Goal: Communication & Community: Answer question/provide support

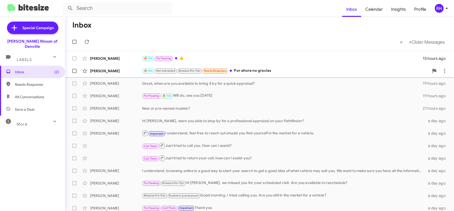
click at [279, 74] on div "🔥 Hot Not Interested Bitesize Pro-Tip! Needs Response Por ahora no gracias" at bounding box center [285, 71] width 287 height 6
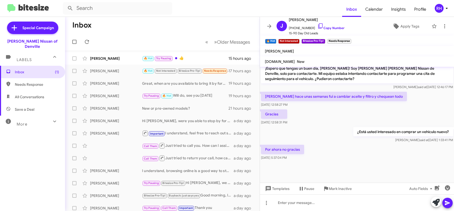
scroll to position [298, 0]
click at [289, 145] on p "Por ahora no gracias" at bounding box center [282, 149] width 43 height 9
copy p "Por ahora no gracias"
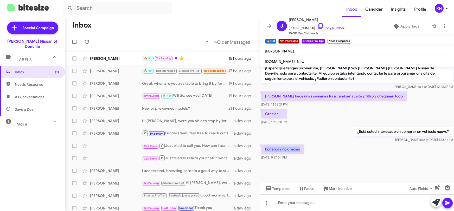
copy p "Por ahora no gracias"
click at [314, 201] on div at bounding box center [357, 203] width 195 height 17
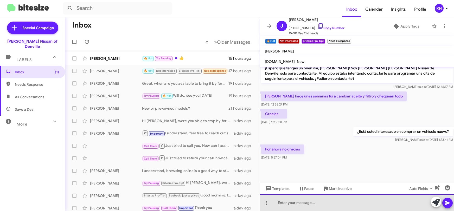
paste div
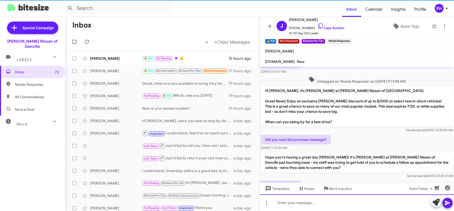
scroll to position [154, 0]
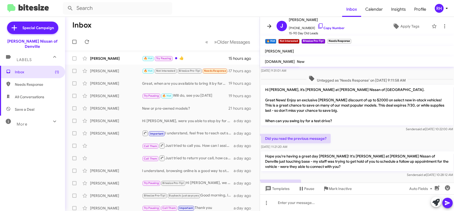
click at [270, 25] on icon at bounding box center [269, 26] width 6 height 6
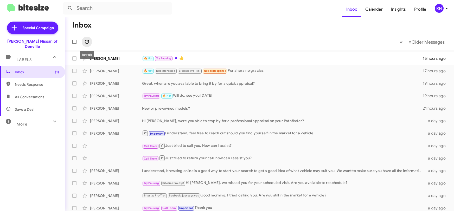
click at [88, 42] on icon at bounding box center [87, 42] width 6 height 6
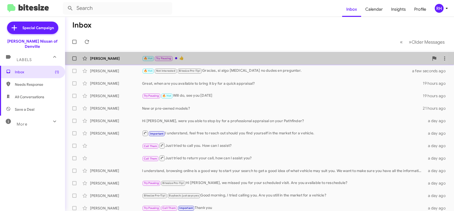
click at [220, 55] on div "Richard Barnish 🔥 Hot Try Pausing 👍 15 hours ago" at bounding box center [259, 58] width 381 height 10
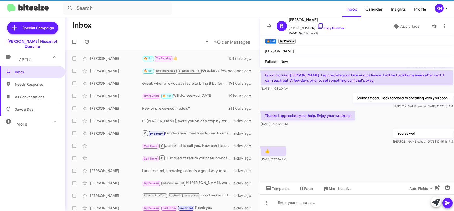
scroll to position [219, 0]
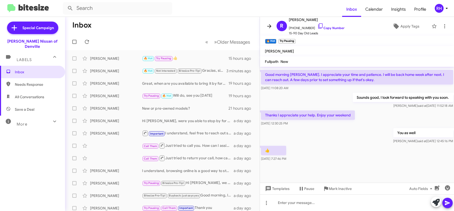
click at [272, 29] on icon at bounding box center [269, 26] width 6 height 6
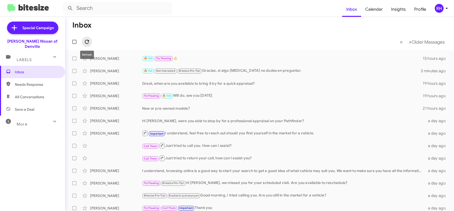
click at [87, 40] on icon at bounding box center [87, 42] width 6 height 6
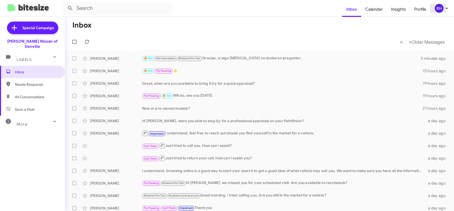
click at [443, 9] on div "RH" at bounding box center [439, 8] width 9 height 9
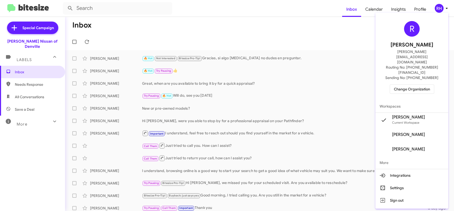
click at [419, 85] on span "Change Organization" at bounding box center [412, 89] width 36 height 9
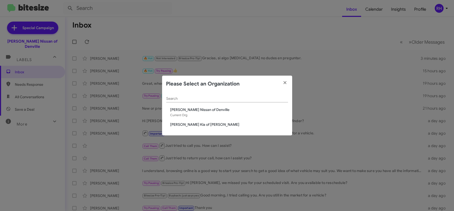
click at [207, 124] on span "[PERSON_NAME] Kia of [PERSON_NAME]" at bounding box center [230, 124] width 118 height 5
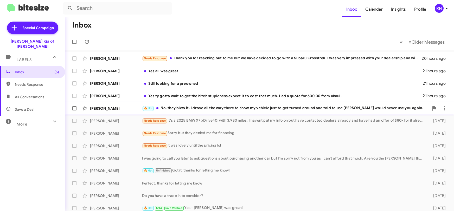
click at [205, 107] on div "🔥 Hot No, they blew it. I drove all the way there to show my vehicle just to ge…" at bounding box center [285, 108] width 287 height 6
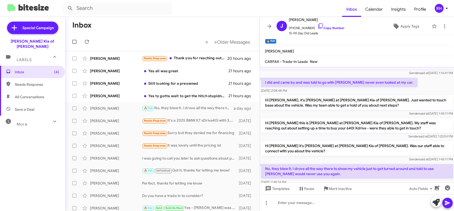
scroll to position [24, 0]
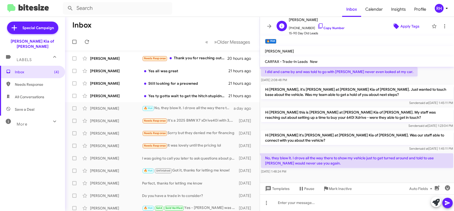
click at [409, 27] on span "Apply Tags" at bounding box center [410, 26] width 19 height 9
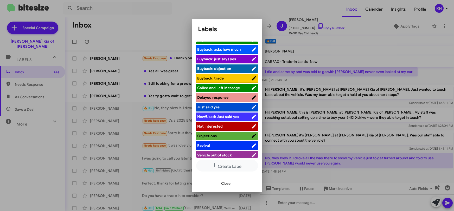
scroll to position [47, 0]
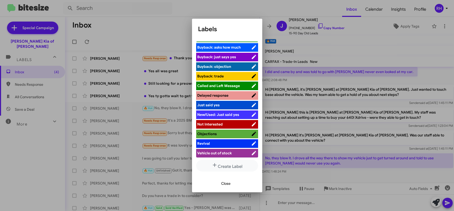
click at [215, 123] on span "Not Interested" at bounding box center [211, 124] width 26 height 5
click at [228, 186] on span "Close" at bounding box center [226, 183] width 9 height 9
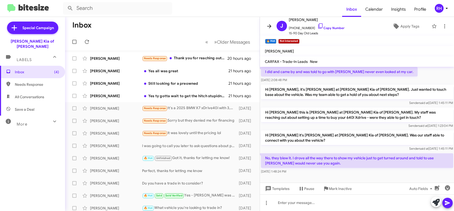
click at [269, 26] on icon at bounding box center [269, 26] width 6 height 6
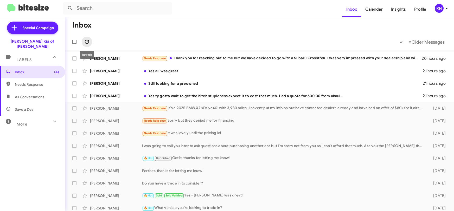
click at [88, 43] on icon at bounding box center [87, 42] width 6 height 6
click at [214, 132] on div "Needs Response it was lovely until the pricing lol" at bounding box center [285, 133] width 287 height 6
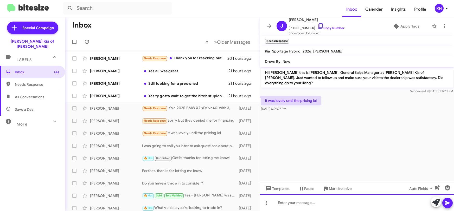
click at [281, 205] on div at bounding box center [357, 203] width 195 height 17
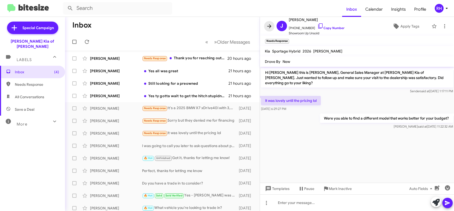
click at [269, 25] on icon at bounding box center [269, 26] width 6 height 6
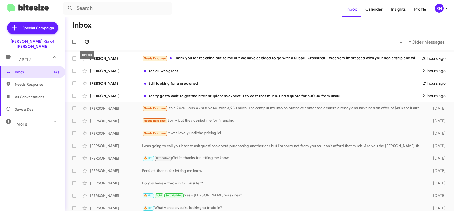
click at [90, 40] on icon at bounding box center [87, 42] width 6 height 6
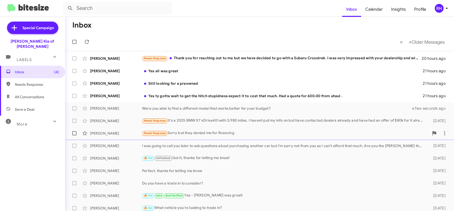
click at [214, 132] on div "Needs Response Sorry but they denied me for financing" at bounding box center [285, 133] width 287 height 6
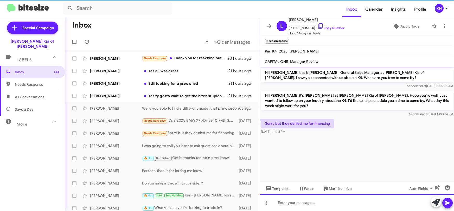
click at [300, 201] on div at bounding box center [357, 203] width 195 height 17
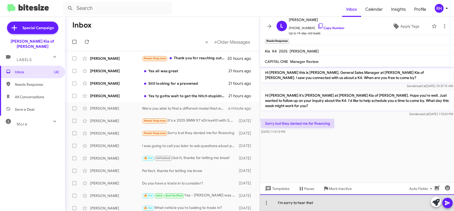
click at [326, 204] on div "I'm sorry to hear that" at bounding box center [357, 203] width 195 height 17
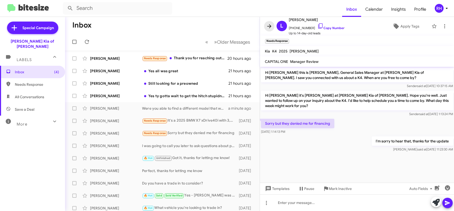
click at [270, 27] on icon at bounding box center [269, 26] width 6 height 6
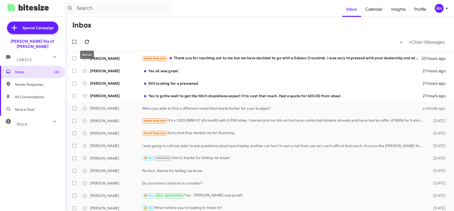
click at [89, 42] on icon at bounding box center [87, 42] width 6 height 6
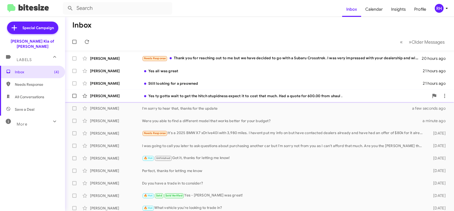
click at [239, 98] on div "Yes ty gotta wait to get the hitch stupidness expect it to cost that much. Had …" at bounding box center [285, 95] width 287 height 5
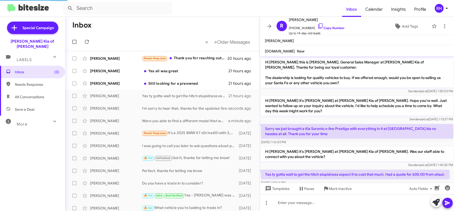
scroll to position [10, 0]
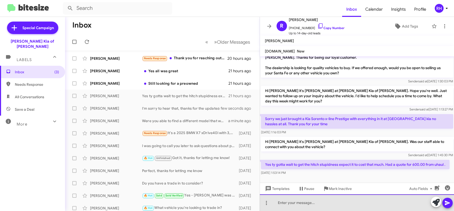
click at [321, 208] on div at bounding box center [357, 203] width 195 height 17
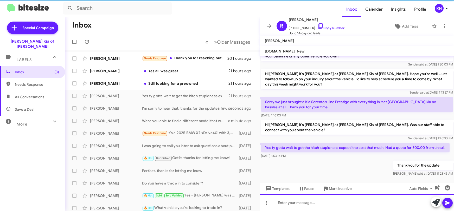
scroll to position [29, 0]
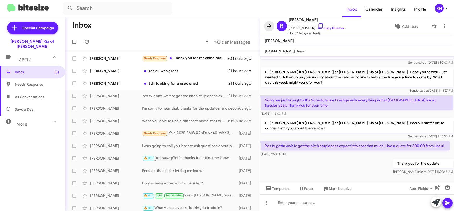
click at [268, 26] on icon at bounding box center [269, 26] width 6 height 6
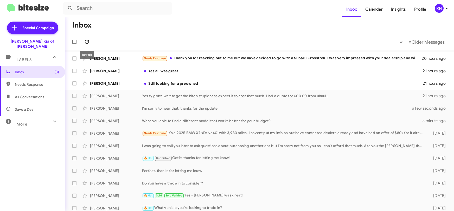
click at [85, 42] on icon at bounding box center [87, 42] width 6 height 6
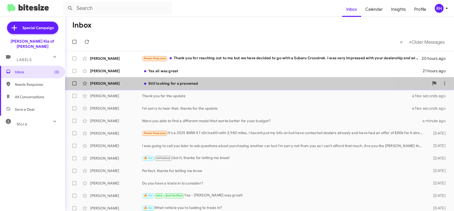
click at [227, 83] on div "Still looking for a preowned" at bounding box center [285, 83] width 287 height 5
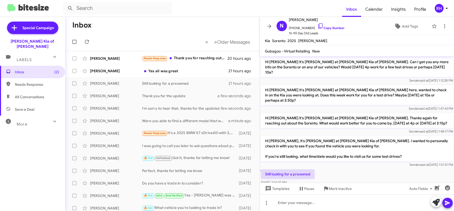
scroll to position [24, 0]
click at [316, 204] on div at bounding box center [357, 203] width 195 height 17
paste div
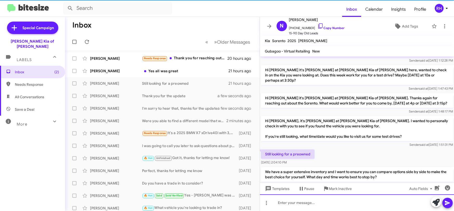
scroll to position [48, 0]
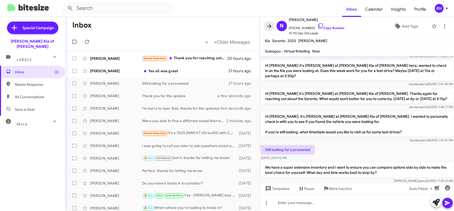
click at [270, 26] on icon at bounding box center [269, 26] width 4 height 4
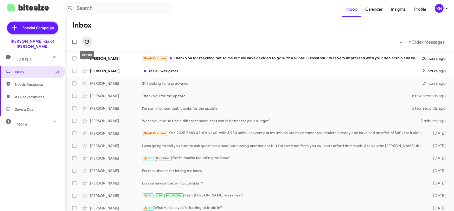
click at [88, 39] on icon at bounding box center [87, 42] width 6 height 6
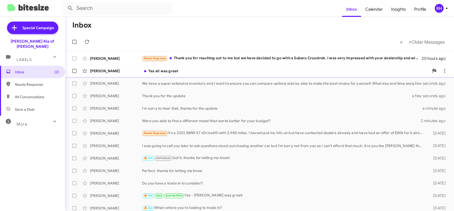
click at [188, 71] on div "Yes all was great" at bounding box center [285, 70] width 287 height 5
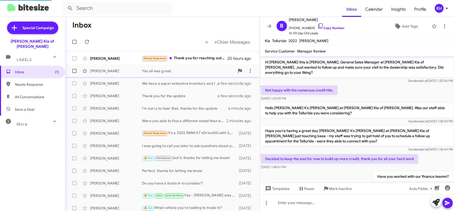
scroll to position [75, 0]
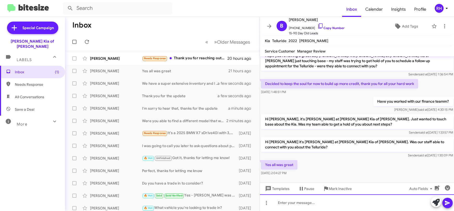
click at [290, 201] on div at bounding box center [357, 203] width 195 height 17
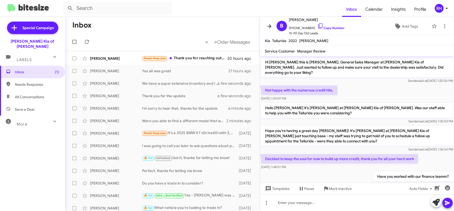
click at [271, 26] on icon at bounding box center [269, 26] width 4 height 4
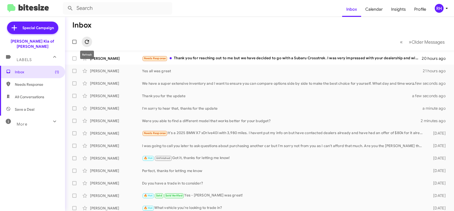
click at [88, 42] on icon at bounding box center [87, 42] width 6 height 6
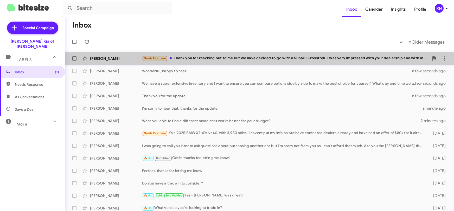
click at [288, 60] on div "Needs Response Thank you for reaching out to me but we have decided to go with …" at bounding box center [285, 58] width 287 height 6
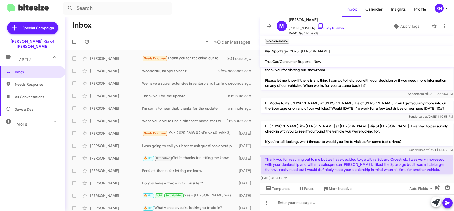
scroll to position [36, 0]
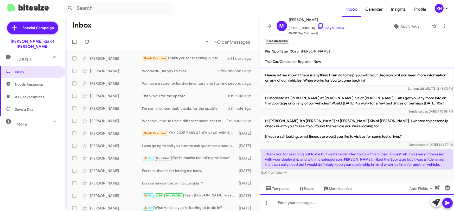
click at [283, 203] on div at bounding box center [357, 203] width 195 height 17
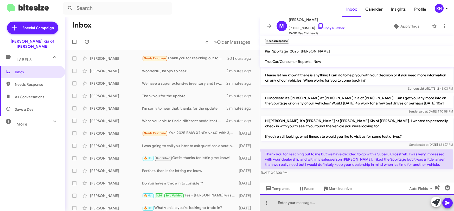
click at [346, 202] on div at bounding box center [357, 203] width 195 height 17
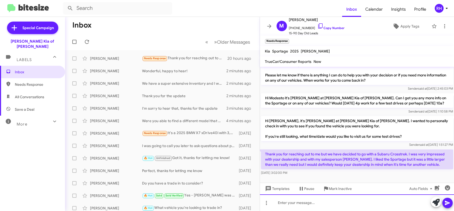
paste div
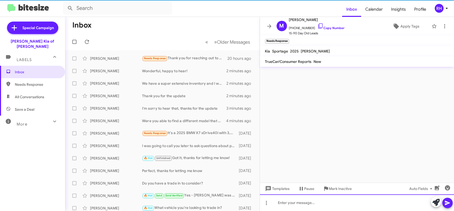
scroll to position [0, 0]
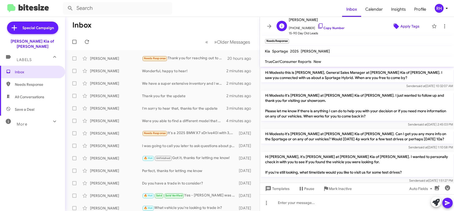
click at [409, 25] on span "Apply Tags" at bounding box center [410, 26] width 19 height 9
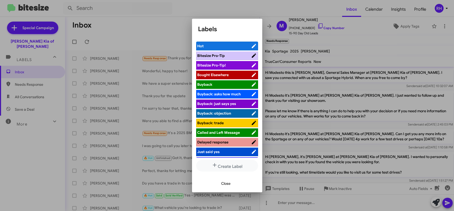
click at [209, 76] on span "Bought Elsewhere" at bounding box center [214, 75] width 32 height 5
click at [227, 183] on span "Close" at bounding box center [226, 183] width 9 height 9
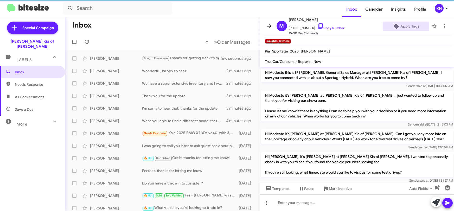
click at [271, 25] on icon at bounding box center [269, 26] width 6 height 6
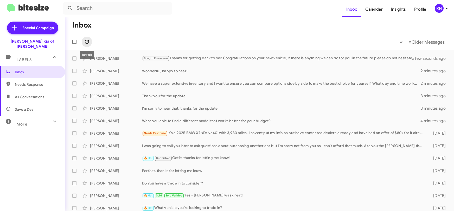
click at [89, 43] on icon at bounding box center [87, 42] width 6 height 6
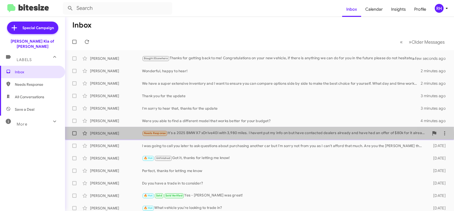
click at [237, 134] on div "Needs Response It's a 2025 BMW X7 xDrive40i with 3,980 miles. I havent put my i…" at bounding box center [285, 133] width 287 height 6
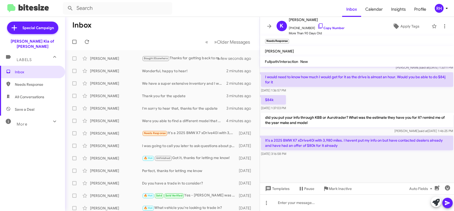
scroll to position [336, 0]
click at [332, 201] on div at bounding box center [357, 203] width 195 height 17
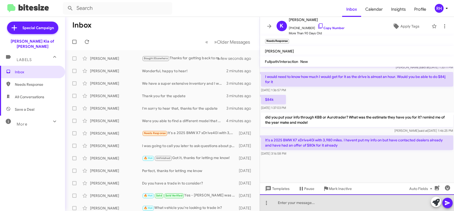
paste div
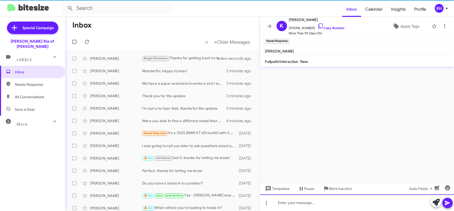
scroll to position [371, 0]
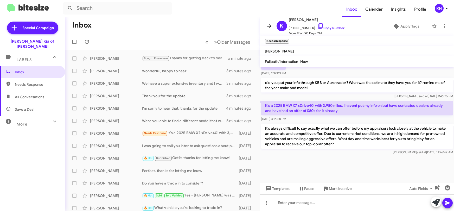
click at [269, 26] on icon at bounding box center [269, 26] width 6 height 6
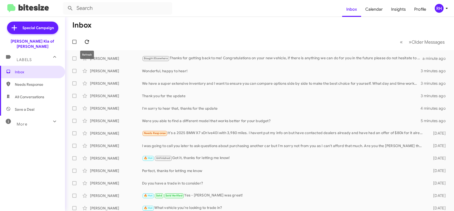
click at [87, 40] on icon at bounding box center [87, 42] width 4 height 4
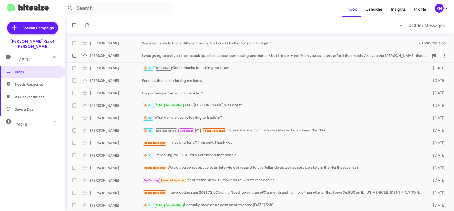
scroll to position [91, 0]
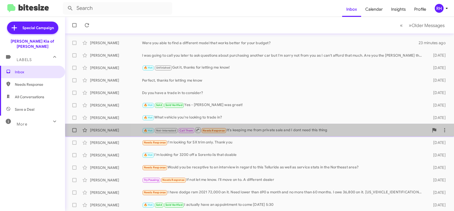
click at [269, 129] on div "🔥 Hot Not-Interested Call Them Needs Response It's keeping me from private sale…" at bounding box center [285, 130] width 287 height 7
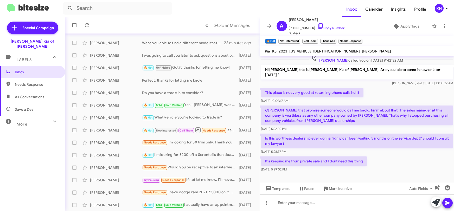
scroll to position [122, 0]
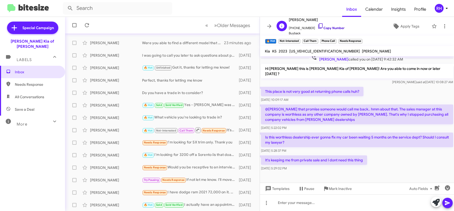
click at [318, 25] on icon at bounding box center [321, 26] width 6 height 6
click at [268, 26] on icon at bounding box center [269, 26] width 4 height 4
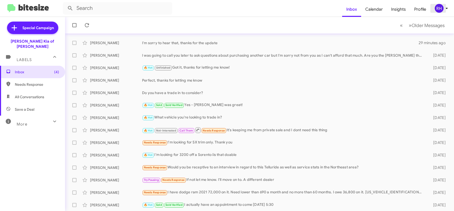
click at [440, 10] on div "RH" at bounding box center [439, 8] width 9 height 9
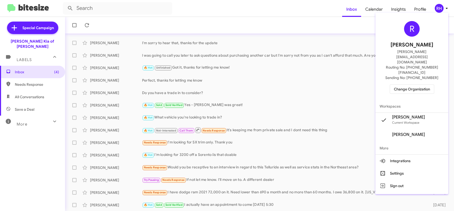
click at [423, 85] on span "Change Organization" at bounding box center [412, 89] width 36 height 9
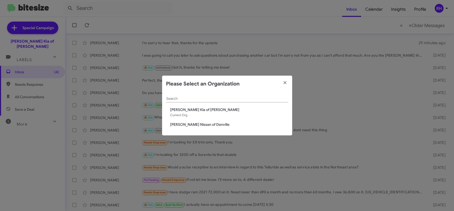
click at [202, 123] on span "[PERSON_NAME] Nissan of Denville" at bounding box center [230, 124] width 118 height 5
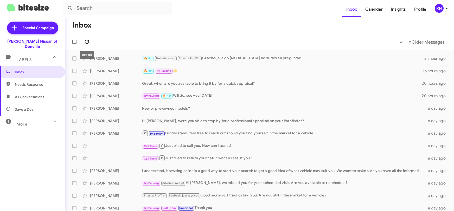
click at [90, 41] on icon at bounding box center [87, 42] width 6 height 6
click at [83, 40] on span at bounding box center [87, 42] width 10 height 6
click at [88, 41] on icon at bounding box center [87, 42] width 6 height 6
click at [85, 42] on icon at bounding box center [87, 42] width 4 height 4
click at [86, 42] on icon at bounding box center [87, 42] width 6 height 6
